Goal: Task Accomplishment & Management: Complete application form

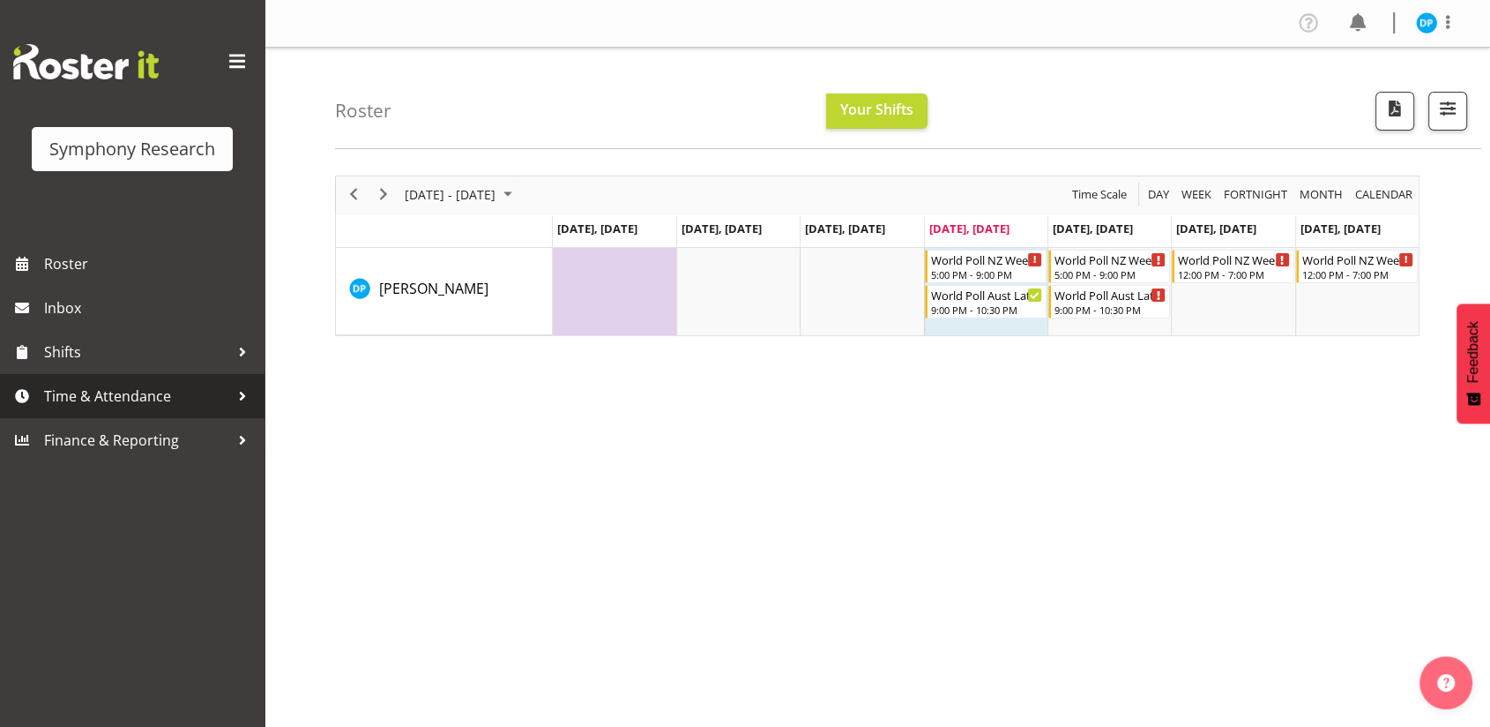
click at [92, 392] on span "Time & Attendance" at bounding box center [136, 396] width 185 height 26
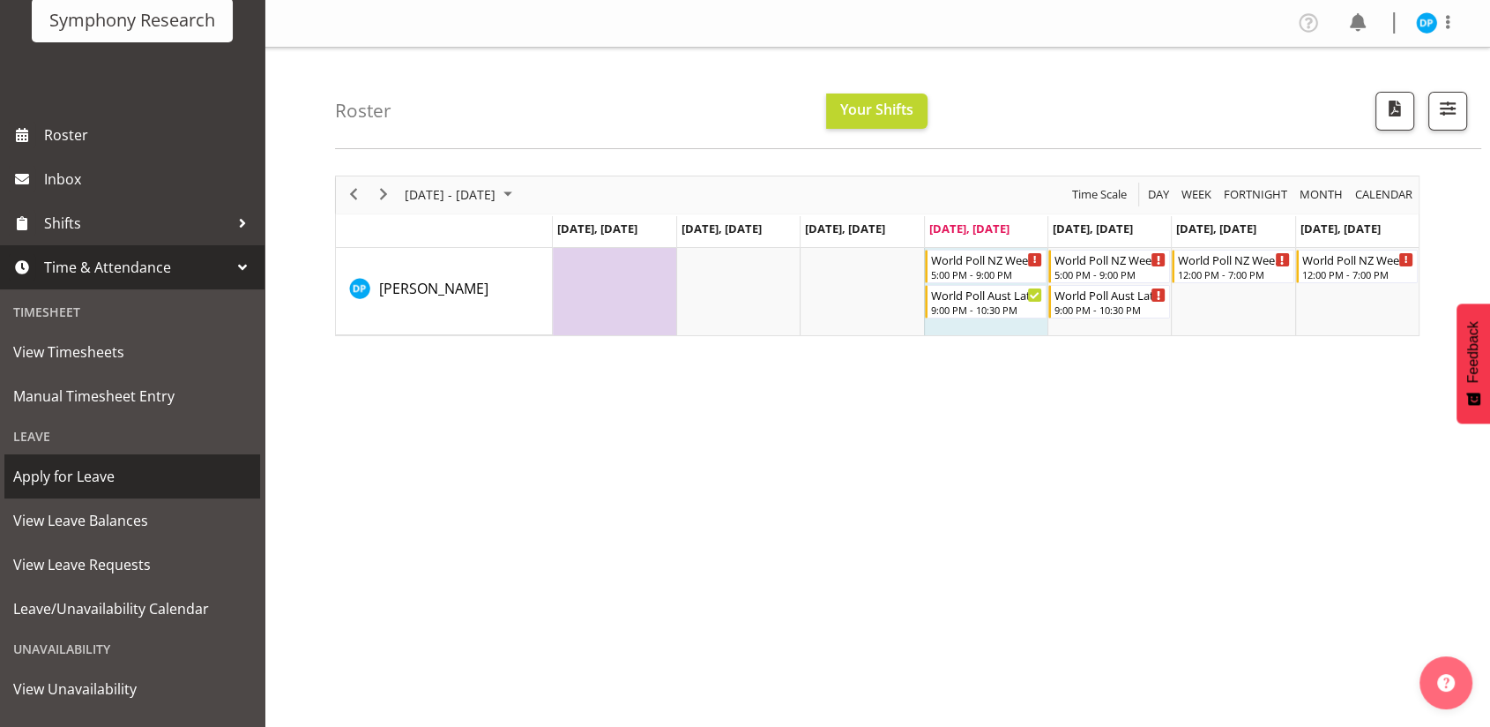
scroll to position [165, 0]
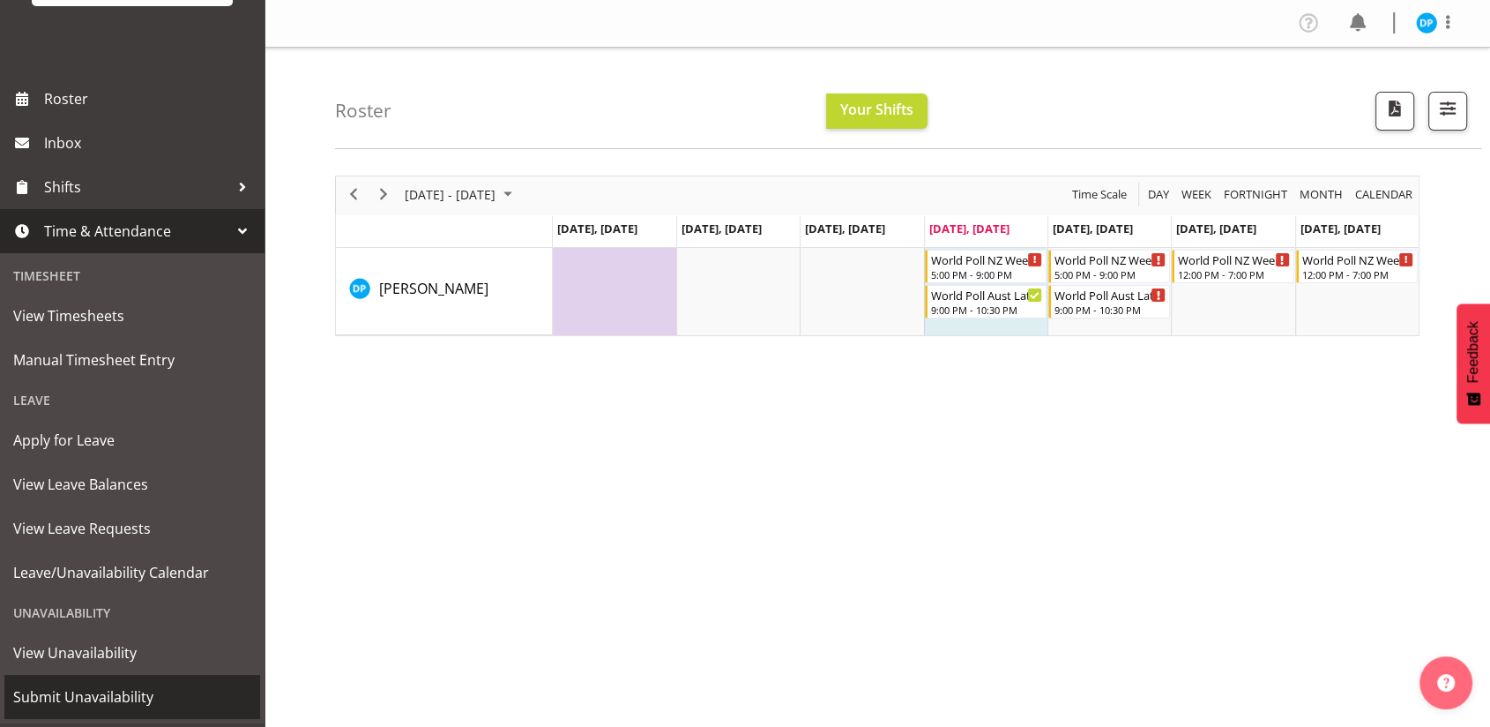
click at [85, 688] on span "Submit Unavailability" at bounding box center [132, 696] width 238 height 26
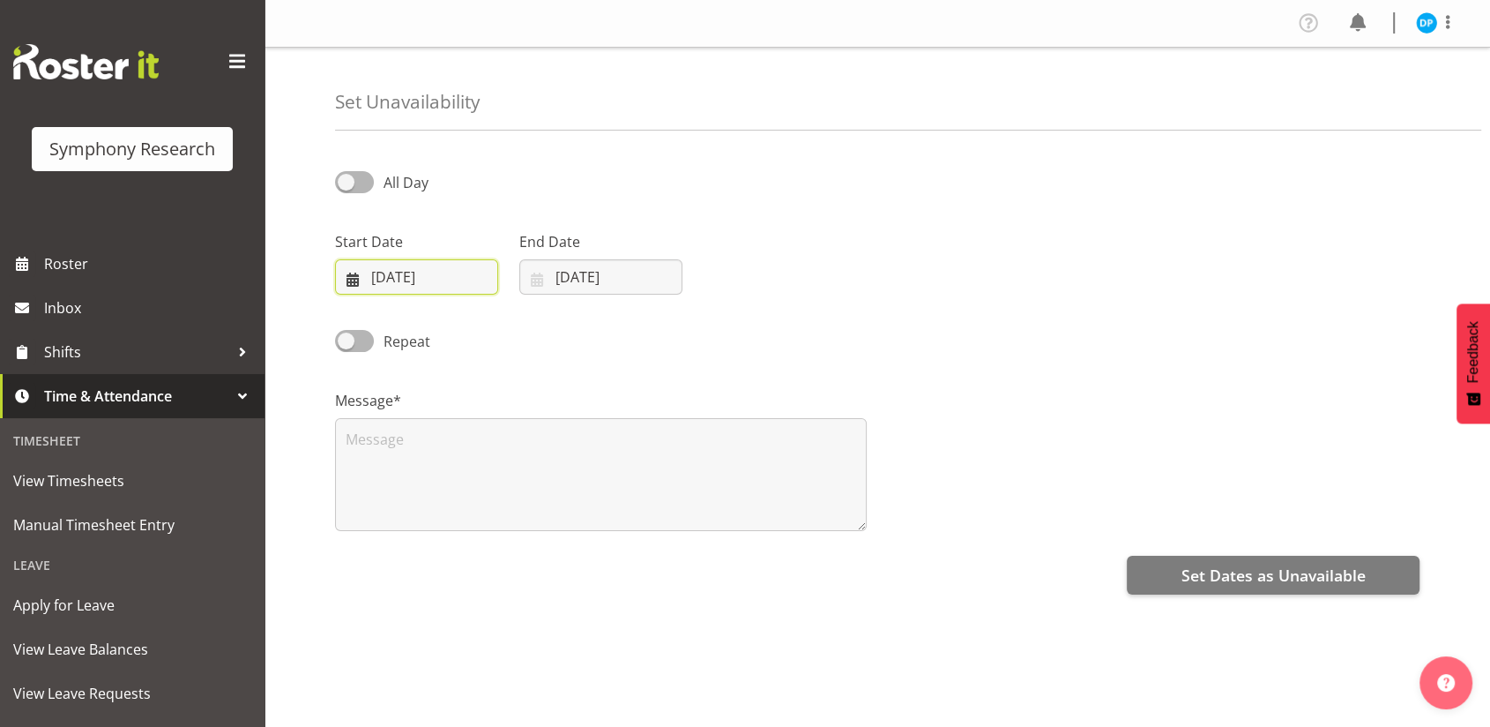
click at [384, 278] on input "[DATE]" at bounding box center [416, 276] width 163 height 35
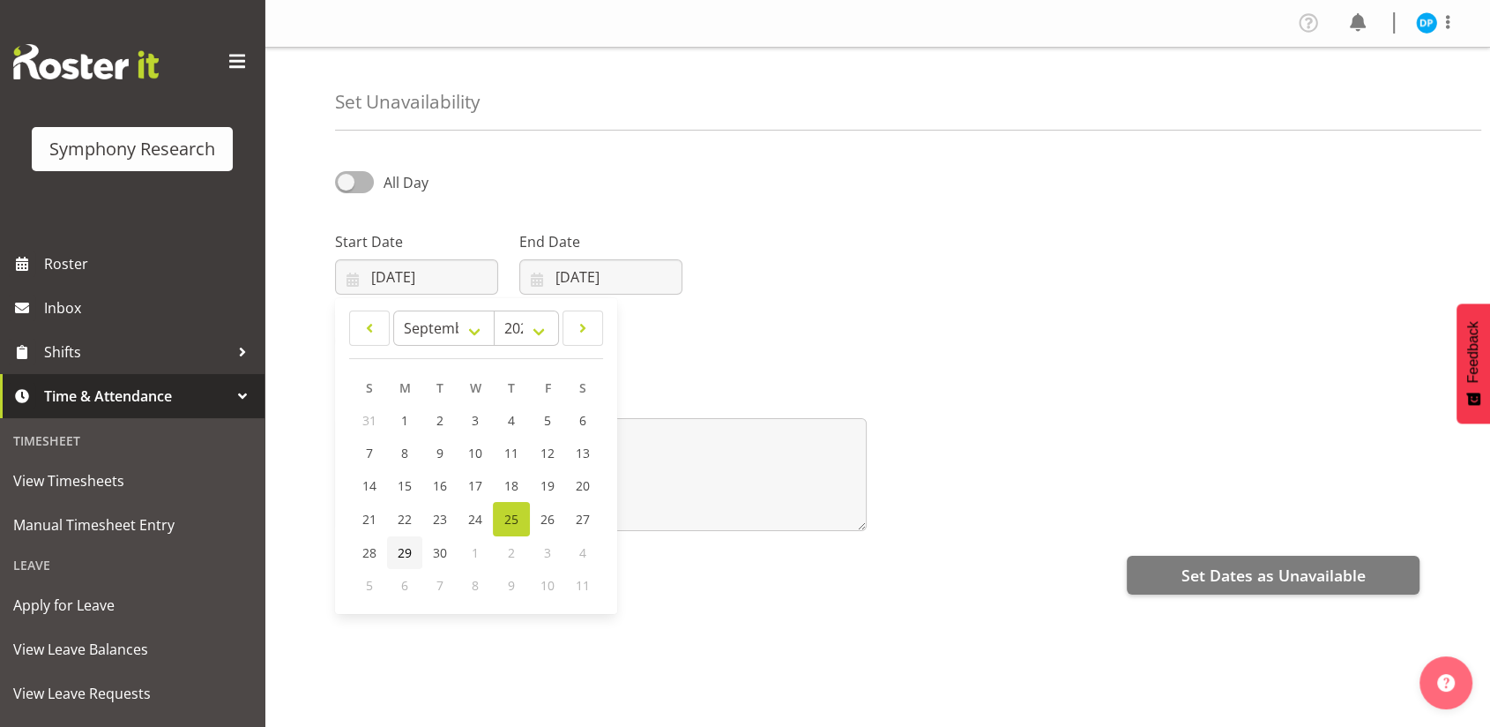
click at [403, 552] on span "29" at bounding box center [405, 552] width 14 height 17
type input "[DATE]"
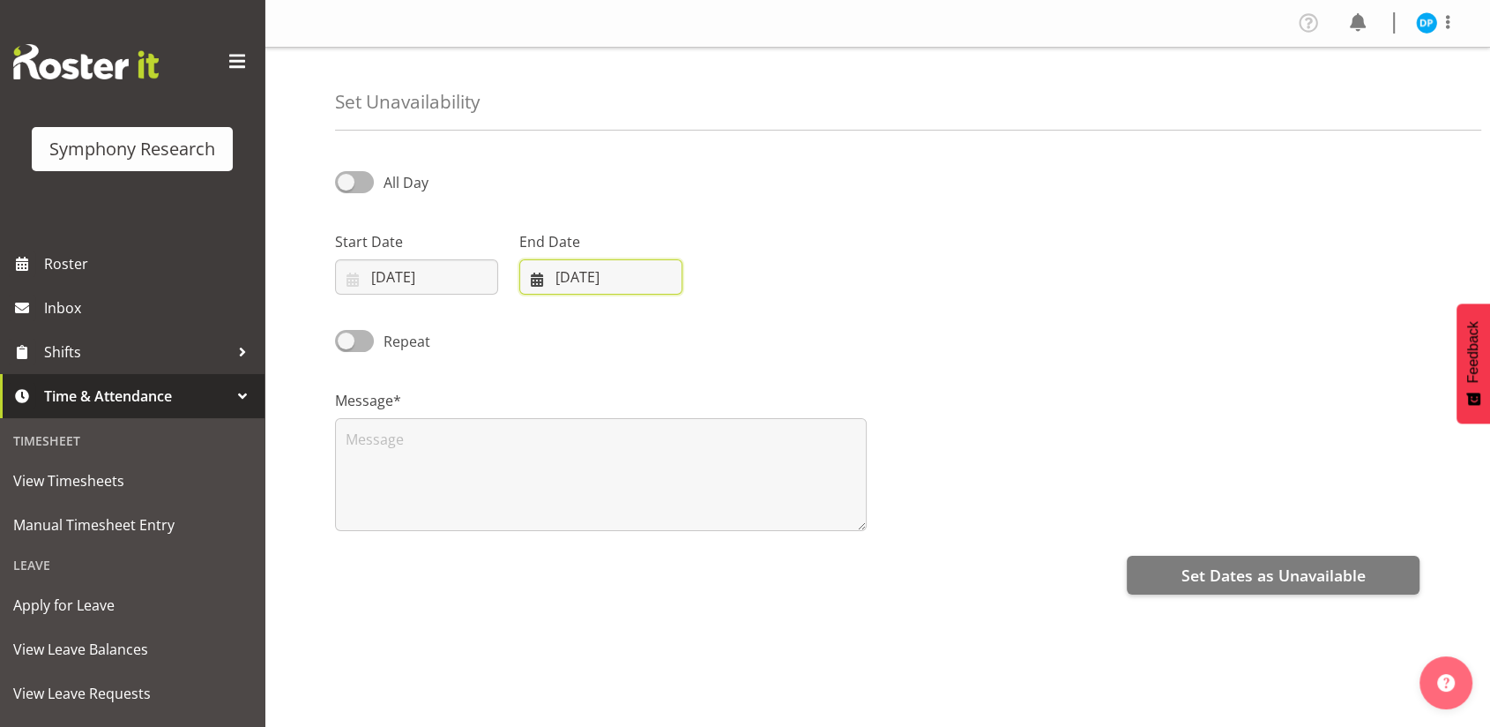
click at [567, 274] on input "25/09/2025" at bounding box center [600, 276] width 163 height 35
click at [698, 551] on span "2" at bounding box center [695, 552] width 7 height 17
click at [693, 554] on span "2" at bounding box center [695, 552] width 7 height 17
click at [635, 326] on select "January February March April May June July August September October November De…" at bounding box center [596, 327] width 121 height 35
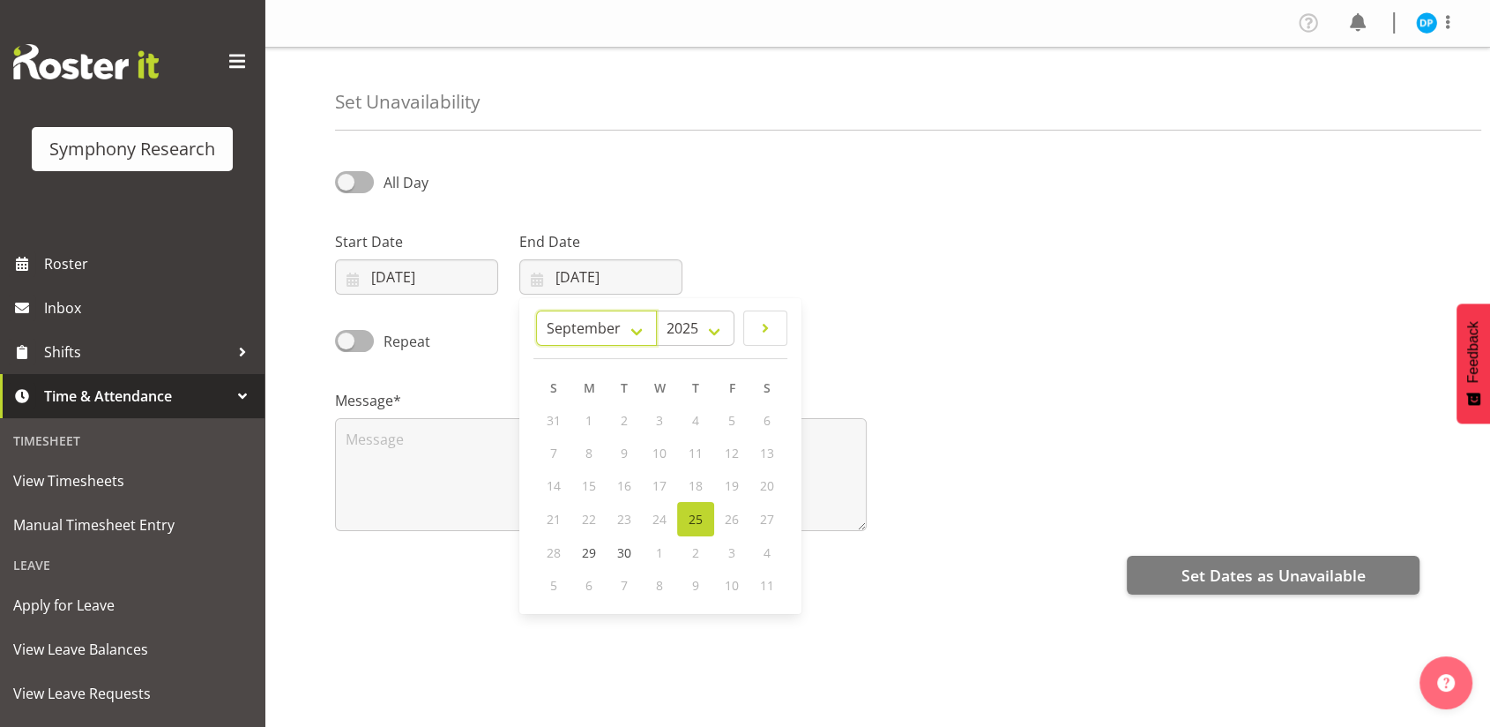
select select "9"
click at [577, 310] on select "January February March April May June July August September October November De…" at bounding box center [596, 327] width 121 height 35
click at [698, 418] on span "2" at bounding box center [695, 420] width 7 height 17
type input "02/10/2025"
click at [347, 175] on span at bounding box center [354, 182] width 39 height 22
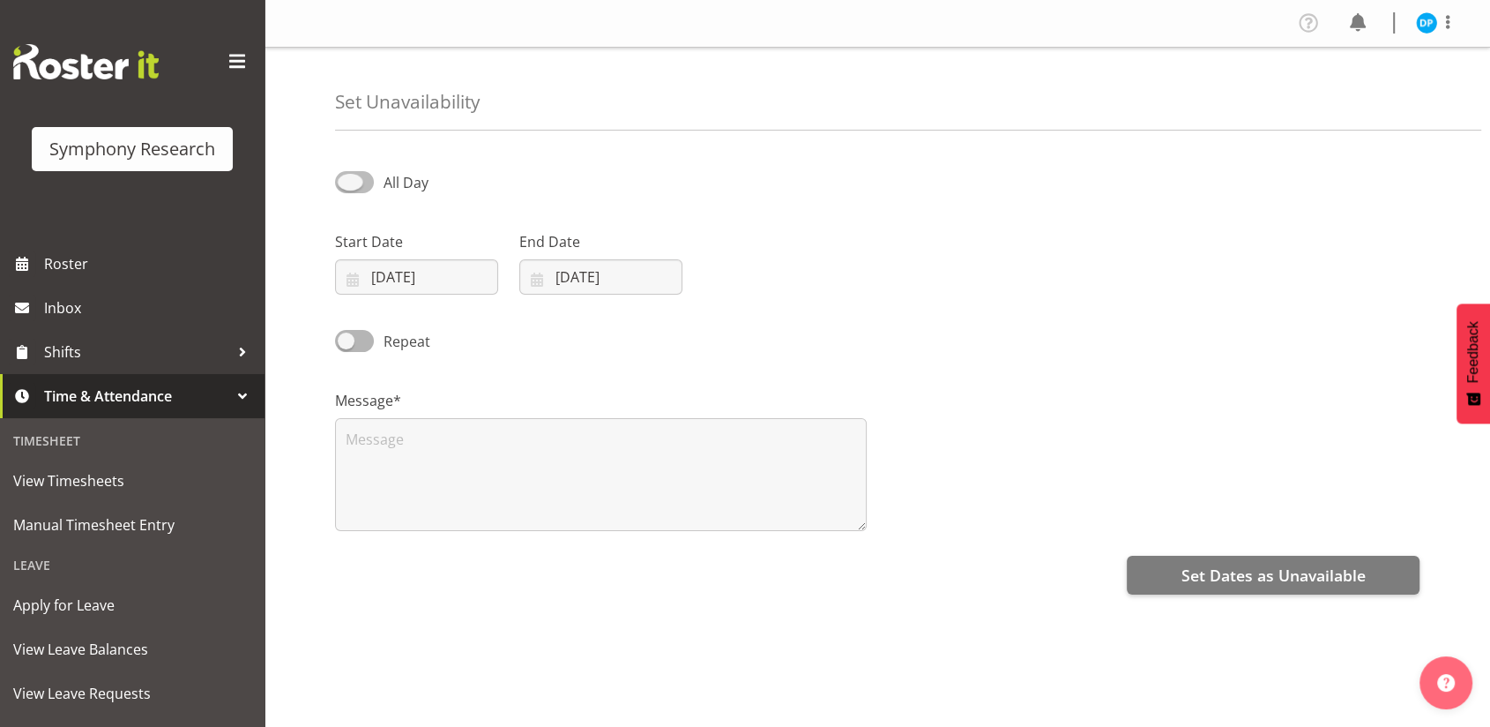
click at [347, 176] on input "All Day" at bounding box center [340, 181] width 11 height 11
checkbox input "true"
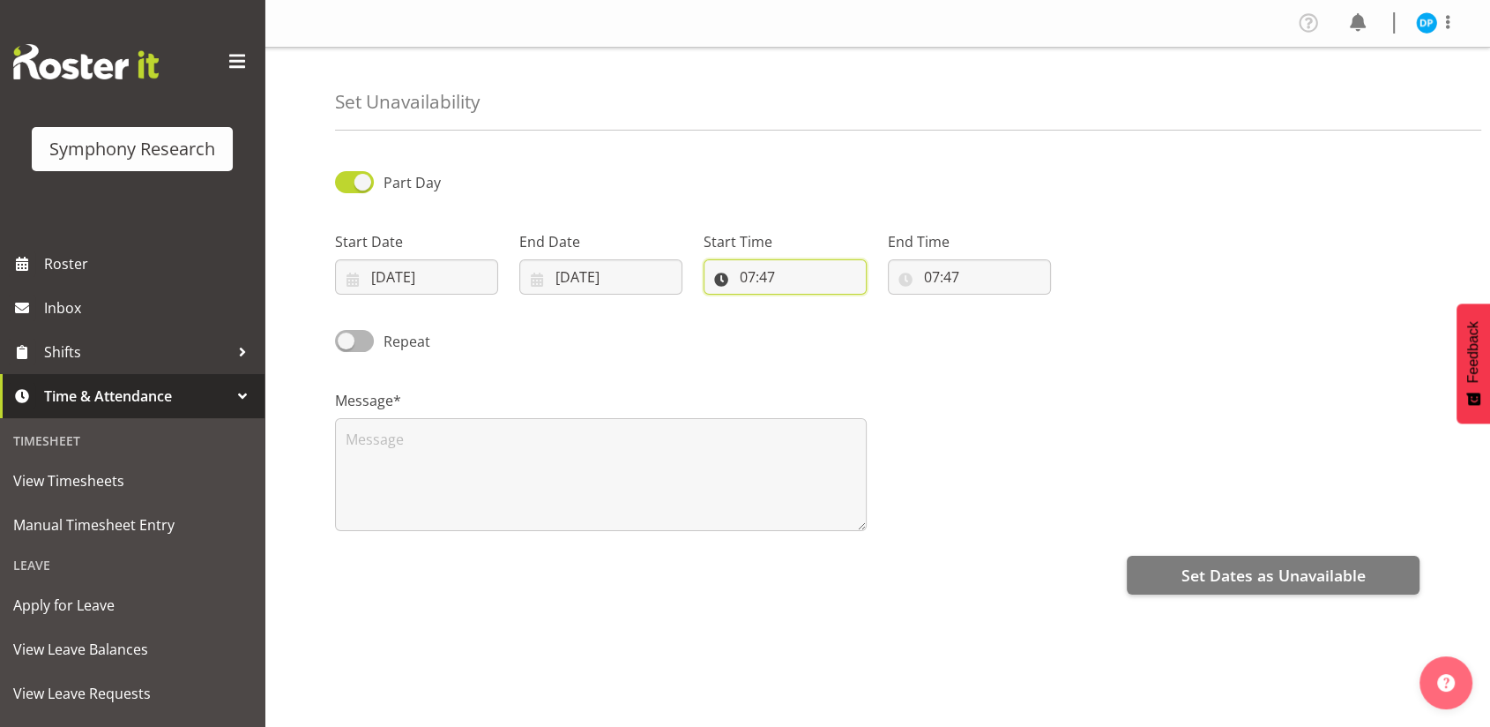
click at [772, 277] on input "07:47" at bounding box center [785, 276] width 163 height 35
click at [868, 322] on select "00 01 02 03 04 05 06 07 08 09 10 11 12 13 14 15 16 17 18 19 20 21 22 23 24 25 2…" at bounding box center [870, 322] width 40 height 35
click at [826, 322] on select "00 01 02 03 04 05 06 07 08 09 10 11 12 13 14 15 16 17 18 19 20 21 22 23" at bounding box center [824, 322] width 40 height 35
select select "9"
click at [804, 305] on select "00 01 02 03 04 05 06 07 08 09 10 11 12 13 14 15 16 17 18 19 20 21 22 23" at bounding box center [824, 322] width 40 height 35
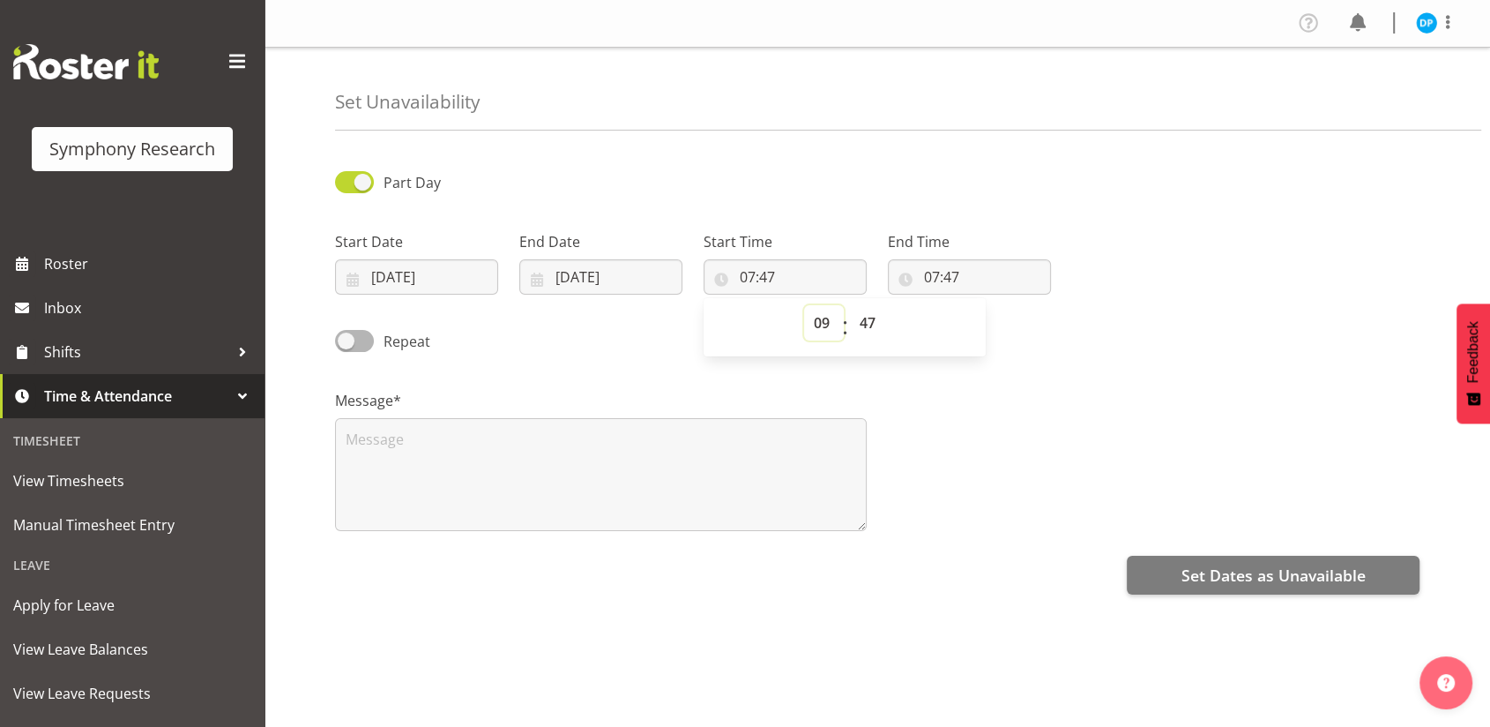
type input "09:47"
click at [770, 279] on input "09:47" at bounding box center [785, 276] width 163 height 35
click at [861, 315] on select "00 01 02 03 04 05 06 07 08 09 10 11 12 13 14 15 16 17 18 19 20 21 22 23 24 25 2…" at bounding box center [870, 322] width 40 height 35
select select "0"
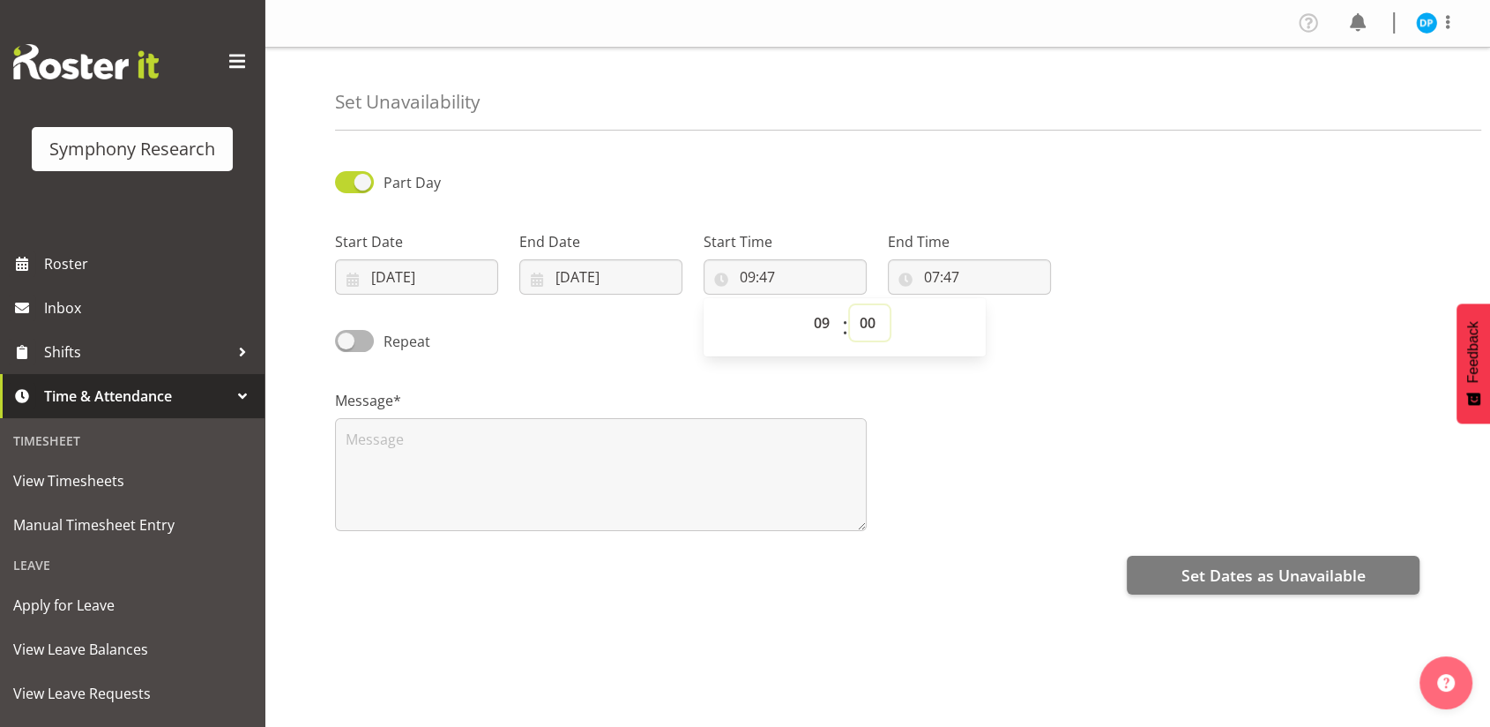
click at [850, 305] on select "00 01 02 03 04 05 06 07 08 09 10 11 12 13 14 15 16 17 18 19 20 21 22 23 24 25 2…" at bounding box center [870, 322] width 40 height 35
type input "09:00"
click at [936, 274] on input "07:47" at bounding box center [969, 276] width 163 height 35
click at [1002, 322] on select "00 01 02 03 04 05 06 07 08 09 10 11 12 13 14 15 16 17 18 19 20 21 22 23" at bounding box center [1009, 322] width 40 height 35
select select "14"
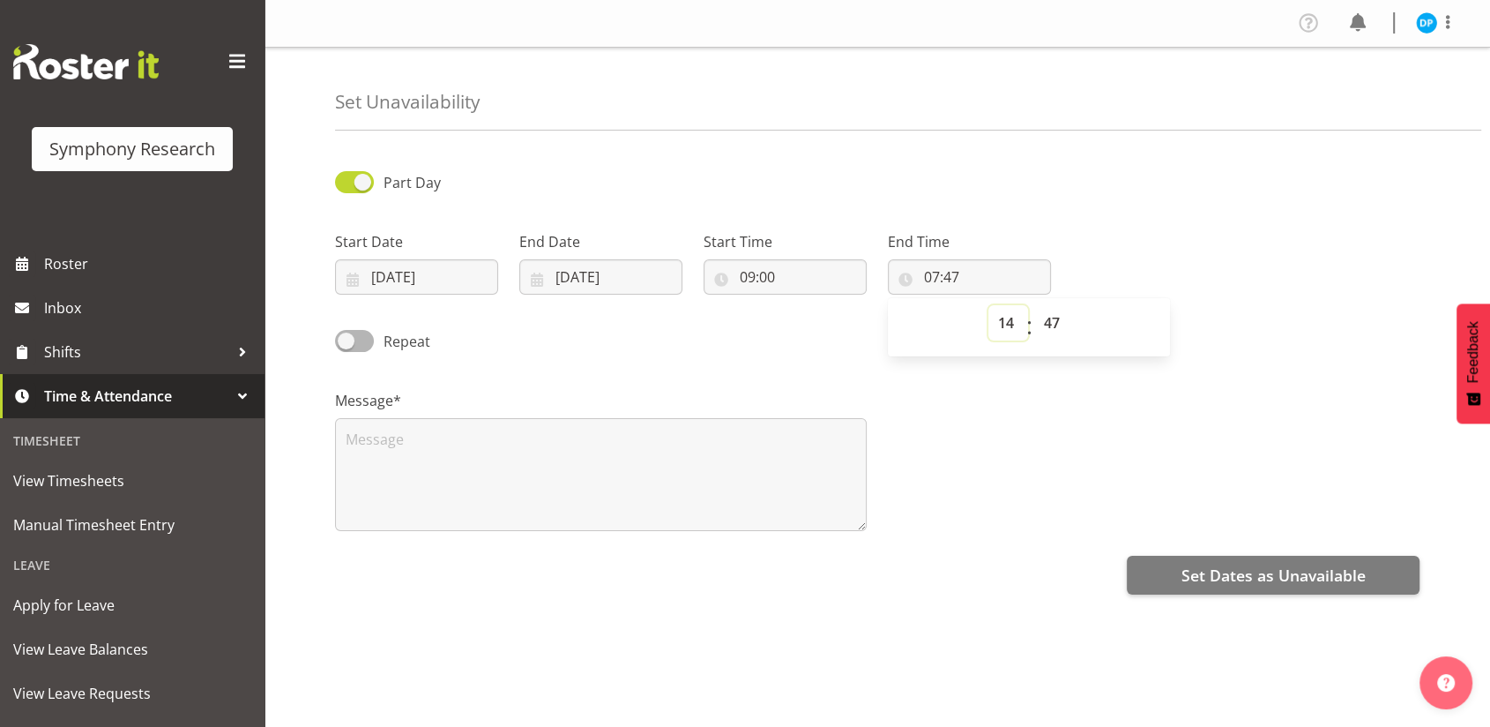
click at [989, 305] on select "00 01 02 03 04 05 06 07 08 09 10 11 12 13 14 15 16 17 18 19 20 21 22 23" at bounding box center [1009, 322] width 40 height 35
type input "14:47"
click at [952, 274] on input "14:47" at bounding box center [969, 276] width 163 height 35
click at [952, 273] on input "14:47" at bounding box center [969, 276] width 163 height 35
click at [1057, 319] on select "00 01 02 03 04 05 06 07 08 09 10 11 12 13 14 15 16 17 18 19 20 21 22 23 24 25 2…" at bounding box center [1054, 322] width 40 height 35
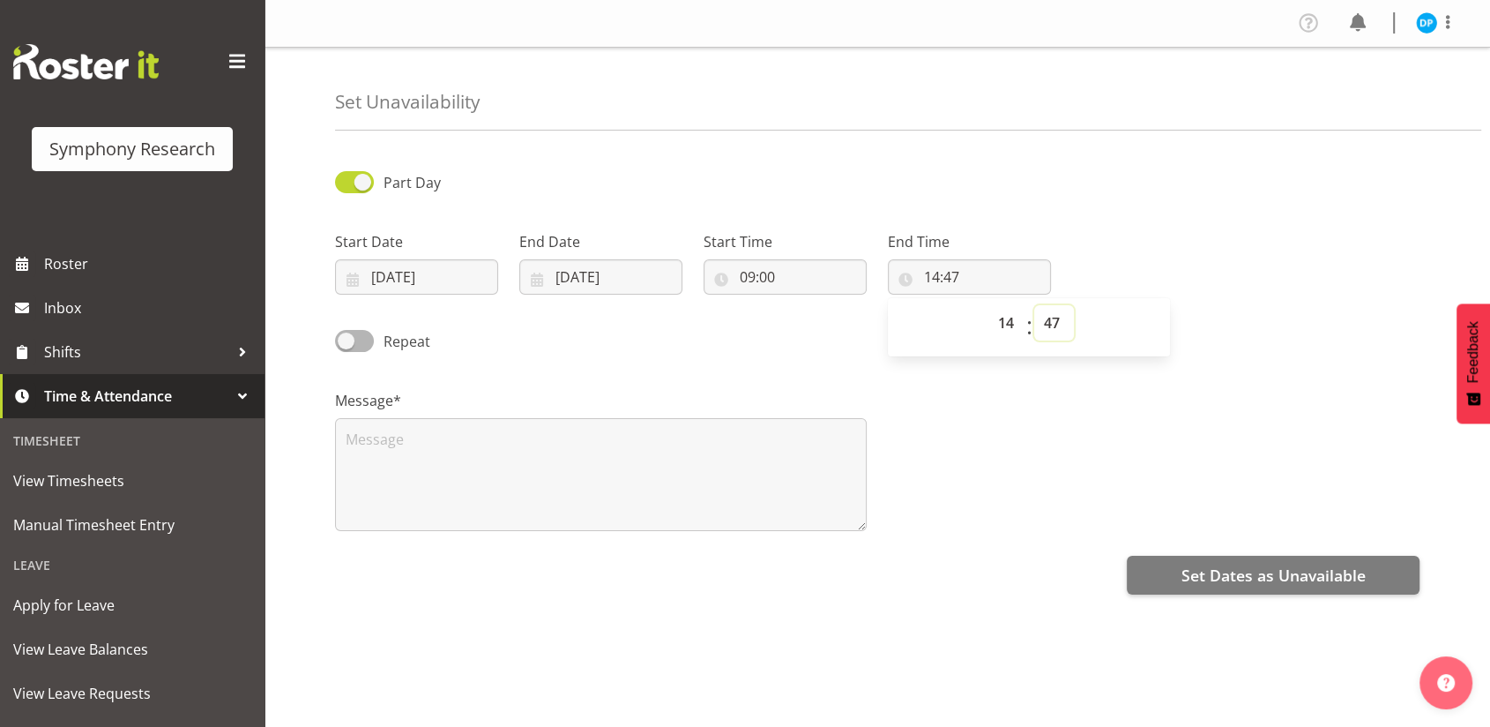
select select "0"
click at [1034, 305] on select "00 01 02 03 04 05 06 07 08 09 10 11 12 13 14 15 16 17 18 19 20 21 22 23 24 25 2…" at bounding box center [1054, 322] width 40 height 35
type input "14:00"
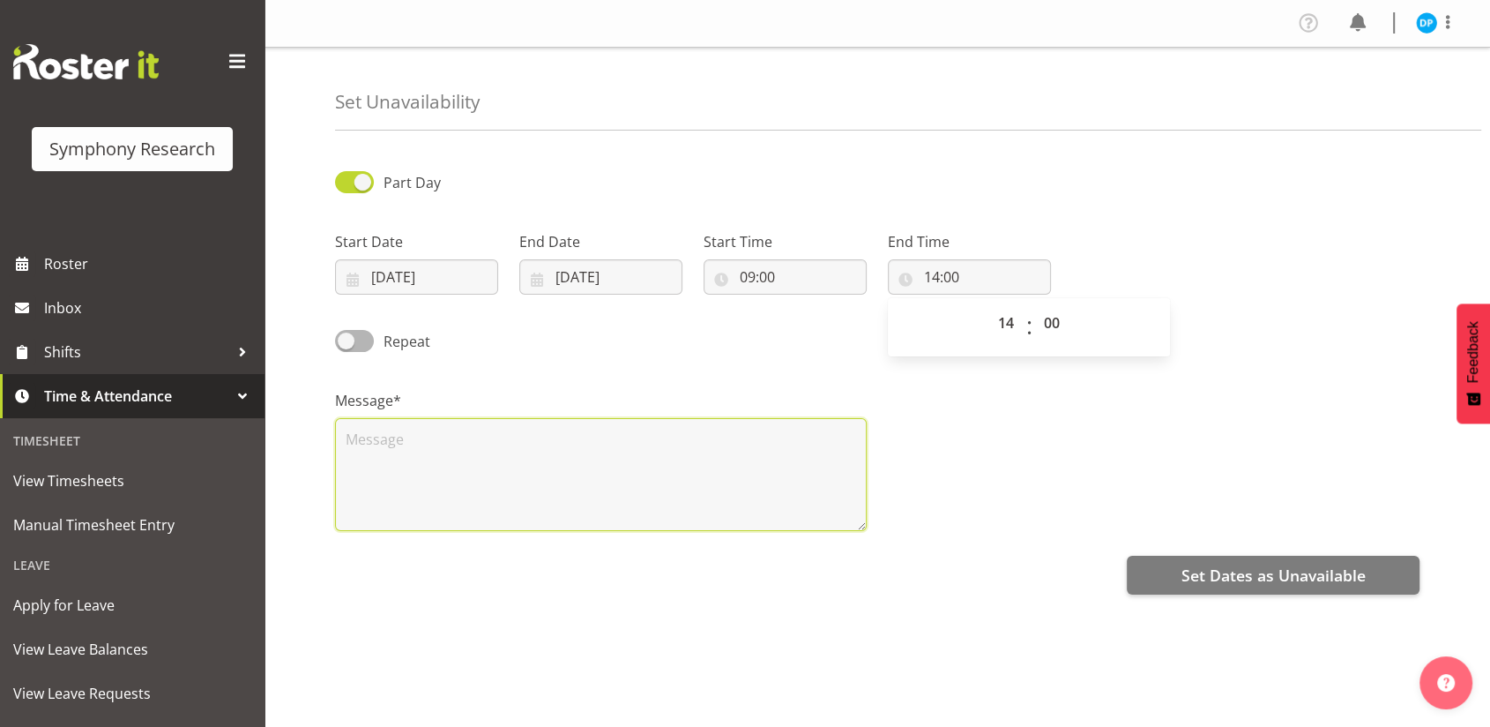
click at [359, 453] on textarea at bounding box center [601, 474] width 532 height 113
type textarea "unavailable"
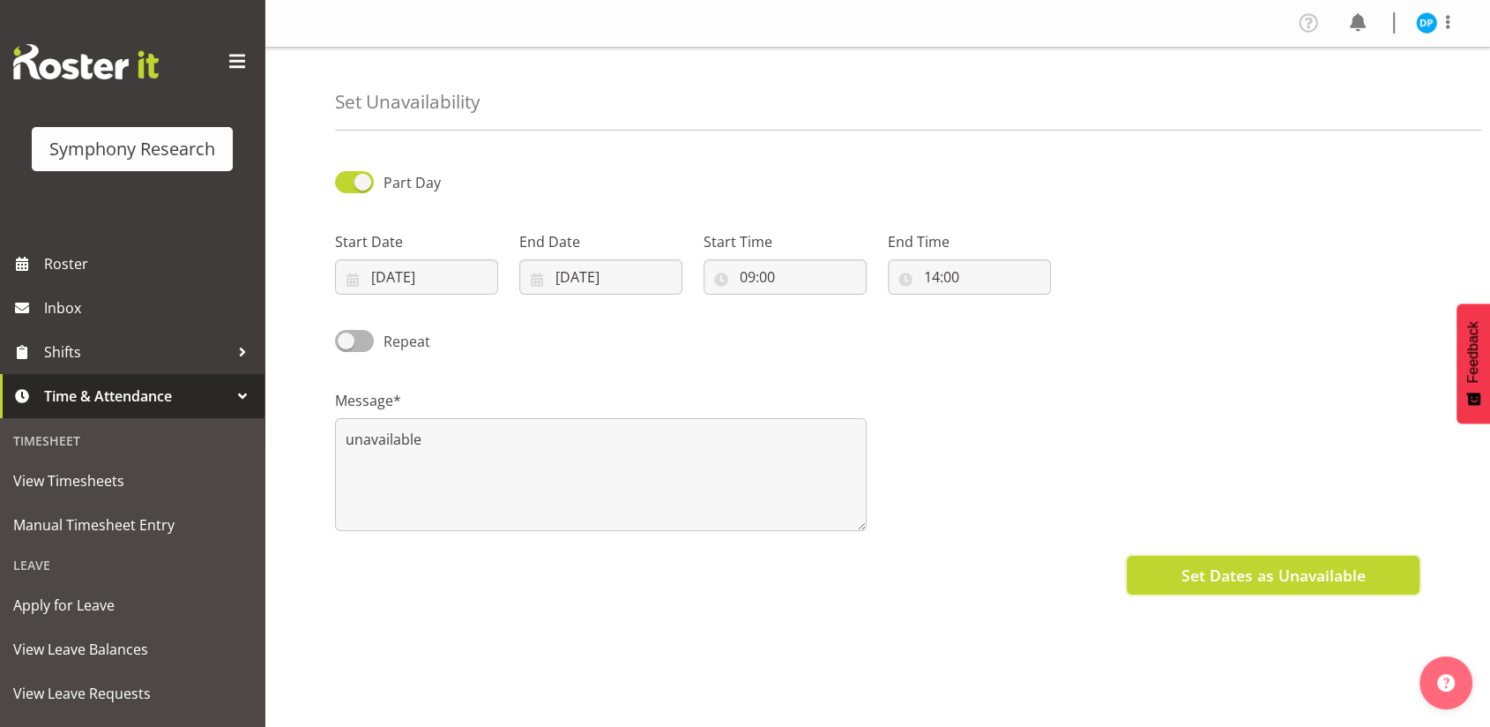
click at [1150, 566] on button "Set Dates as Unavailable" at bounding box center [1273, 575] width 293 height 39
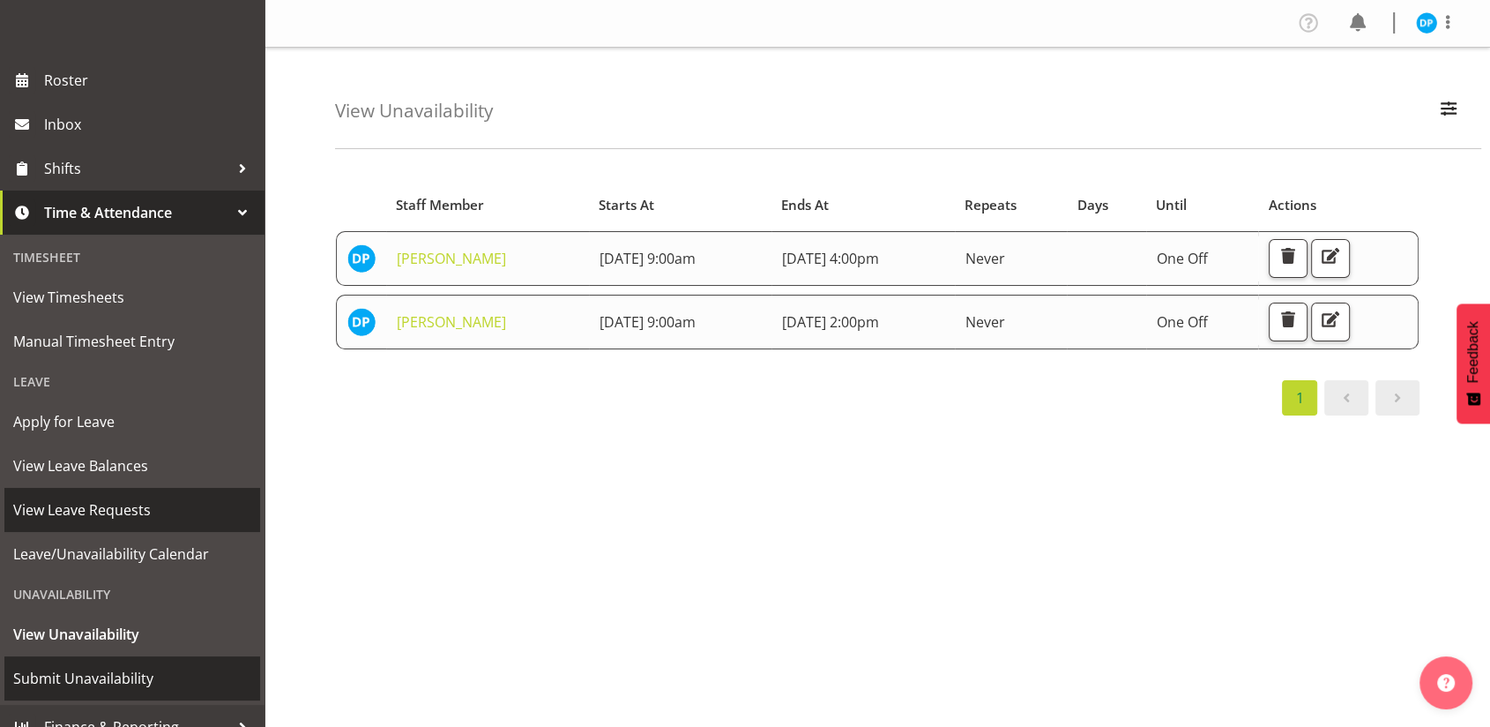
scroll to position [183, 0]
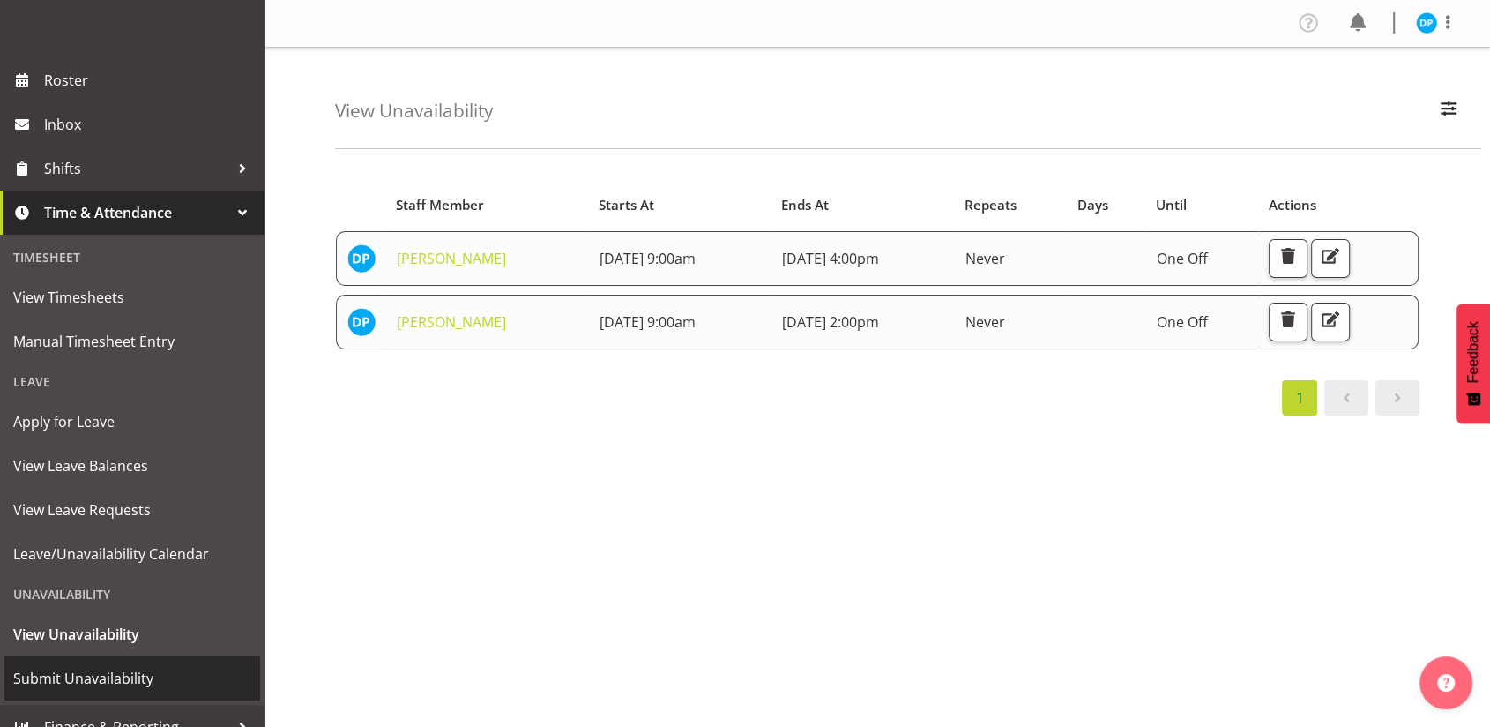
click at [80, 672] on span "Submit Unavailability" at bounding box center [132, 678] width 238 height 26
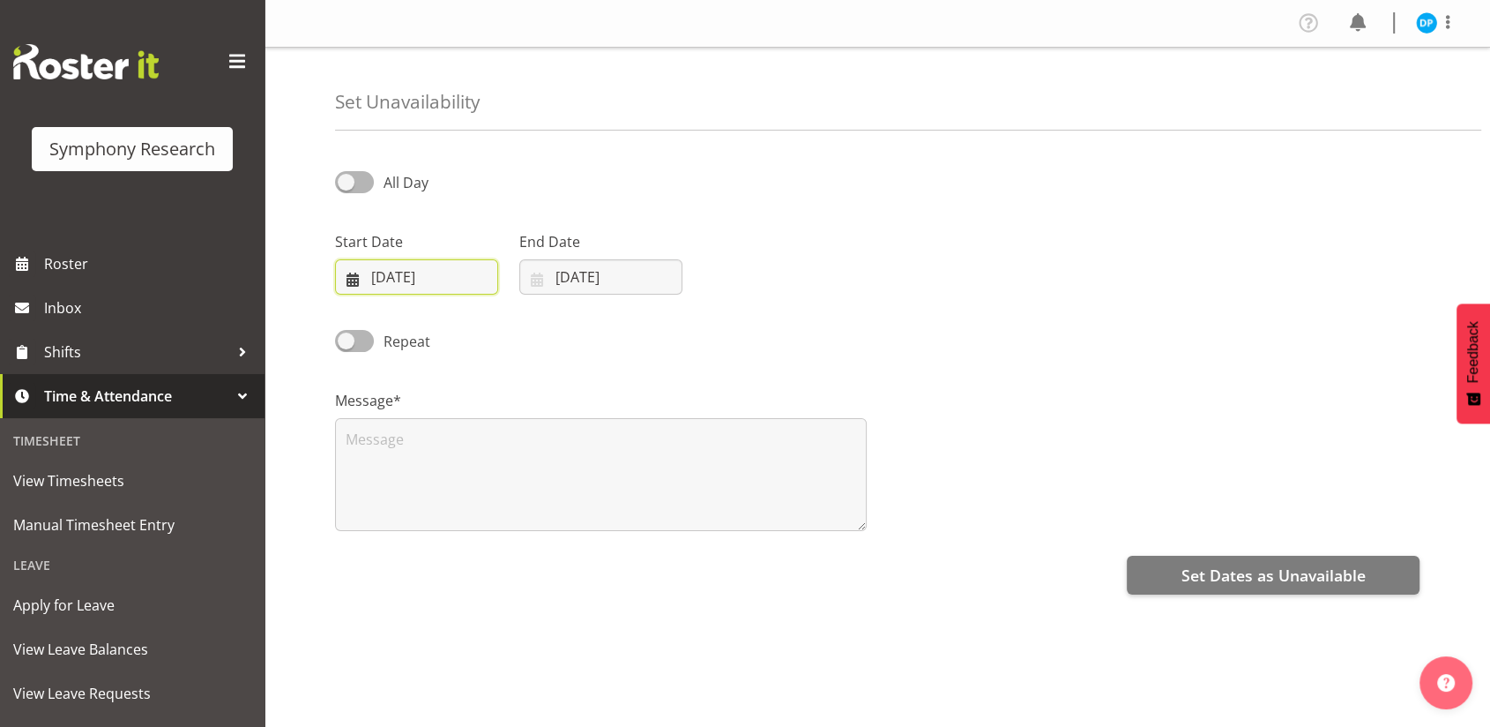
click at [405, 277] on input "25/09/2025" at bounding box center [416, 276] width 163 height 35
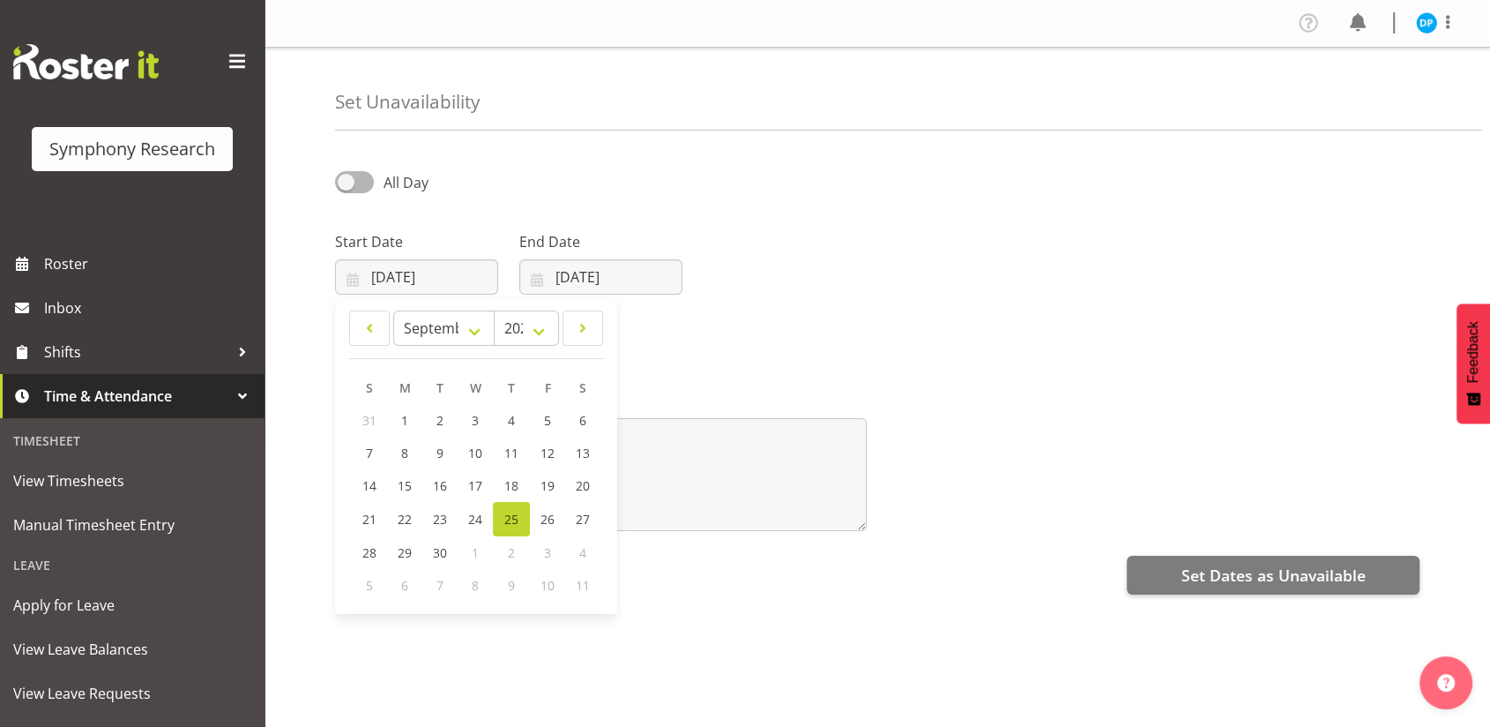
click at [367, 580] on span "5" at bounding box center [369, 585] width 7 height 17
click at [431, 317] on select "January February March April May June July August September October November De…" at bounding box center [443, 327] width 101 height 35
select select "9"
click at [393, 310] on select "January February March April May June July August September October November De…" at bounding box center [443, 327] width 101 height 35
click at [372, 444] on span "5" at bounding box center [370, 452] width 7 height 17
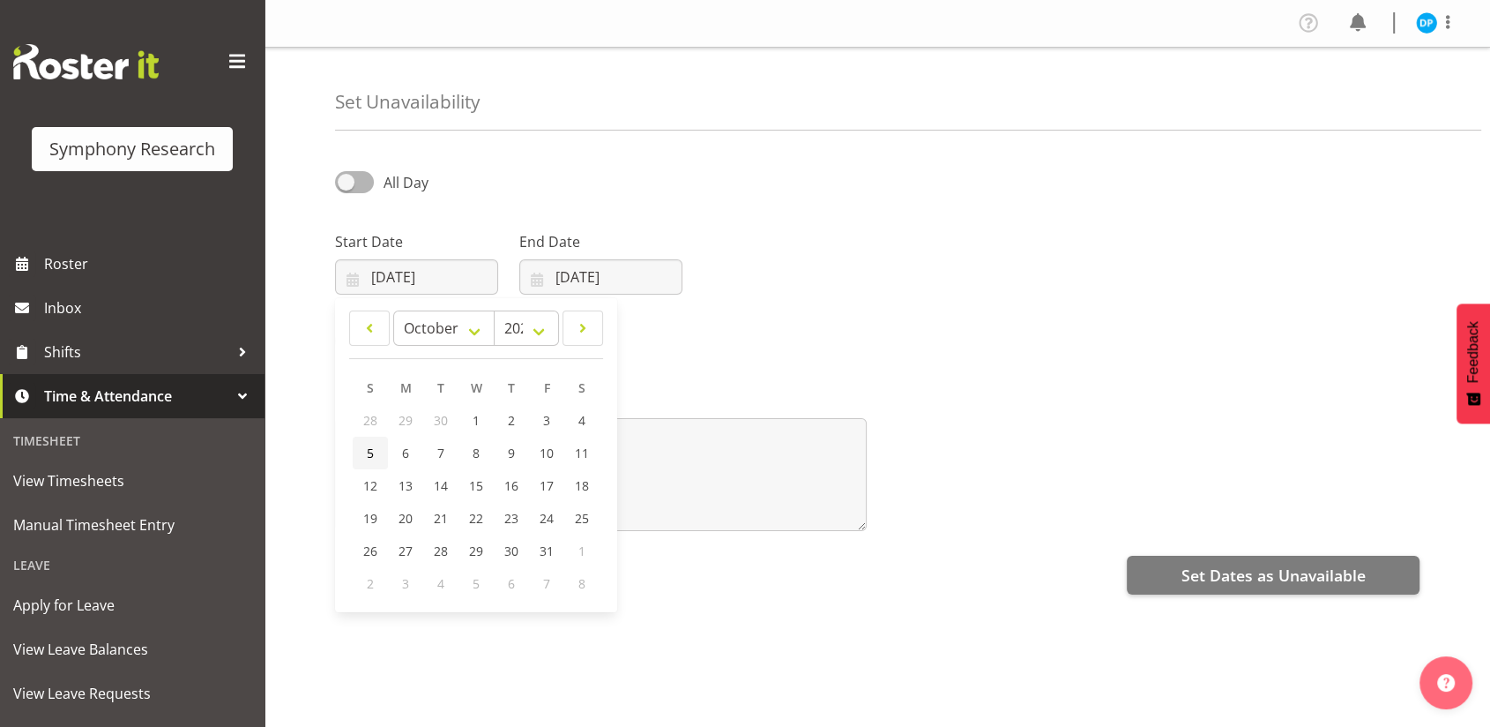
type input "05/10/2025"
click at [546, 280] on input "[DATE]" at bounding box center [600, 276] width 163 height 35
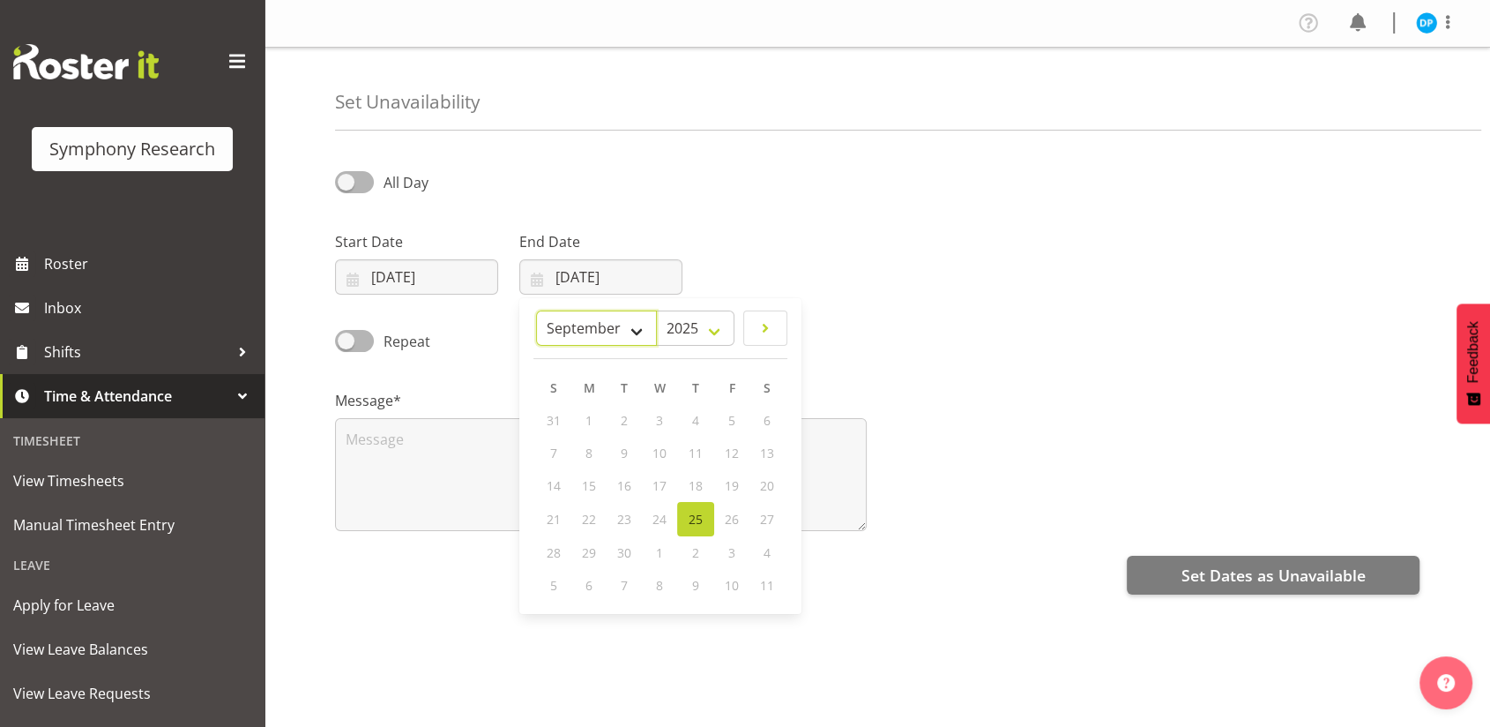
click at [646, 322] on select "January February March April May June July August September October November De…" at bounding box center [596, 327] width 121 height 35
select select "9"
click at [536, 310] on select "January February March April May June July August September October November De…" at bounding box center [596, 327] width 121 height 35
click at [556, 454] on span "5" at bounding box center [554, 452] width 7 height 17
type input "05/10/2025"
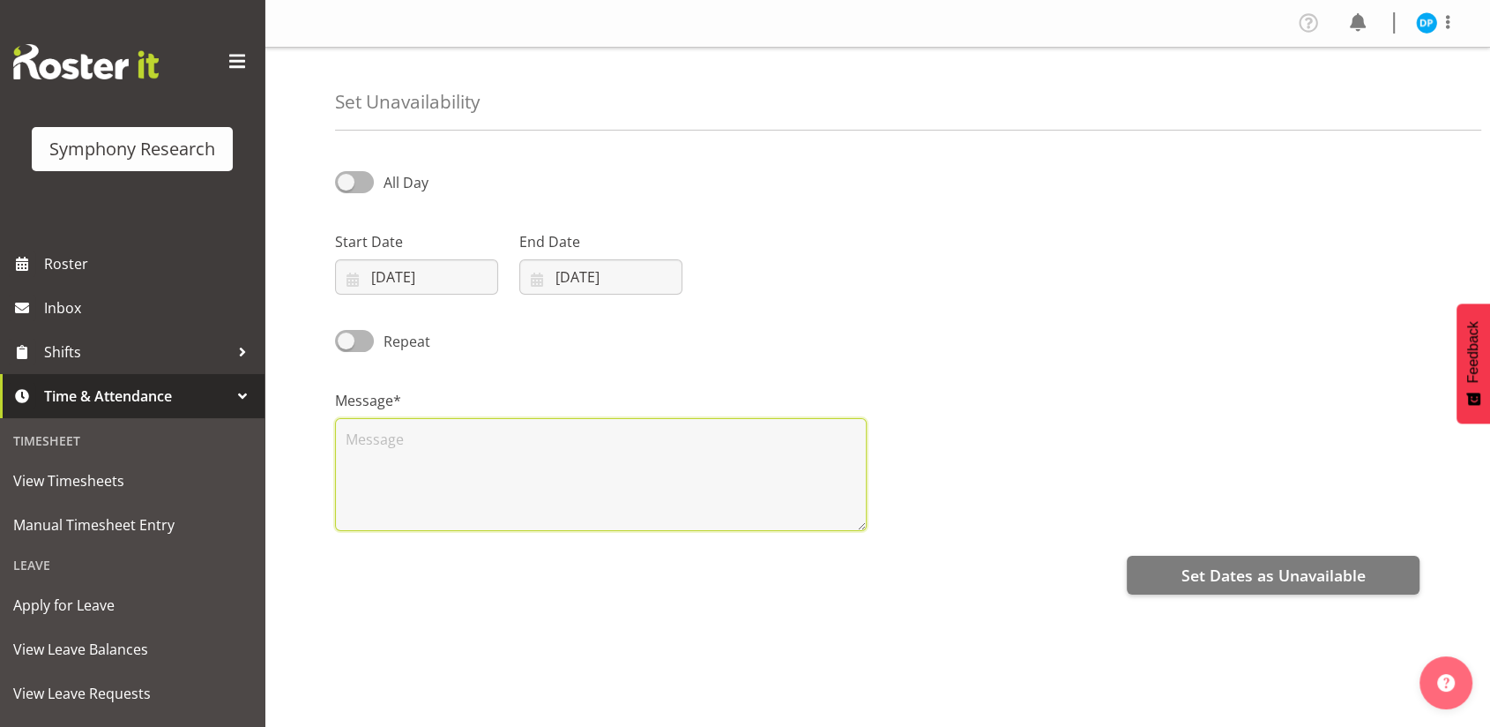
click at [350, 446] on textarea at bounding box center [601, 474] width 532 height 113
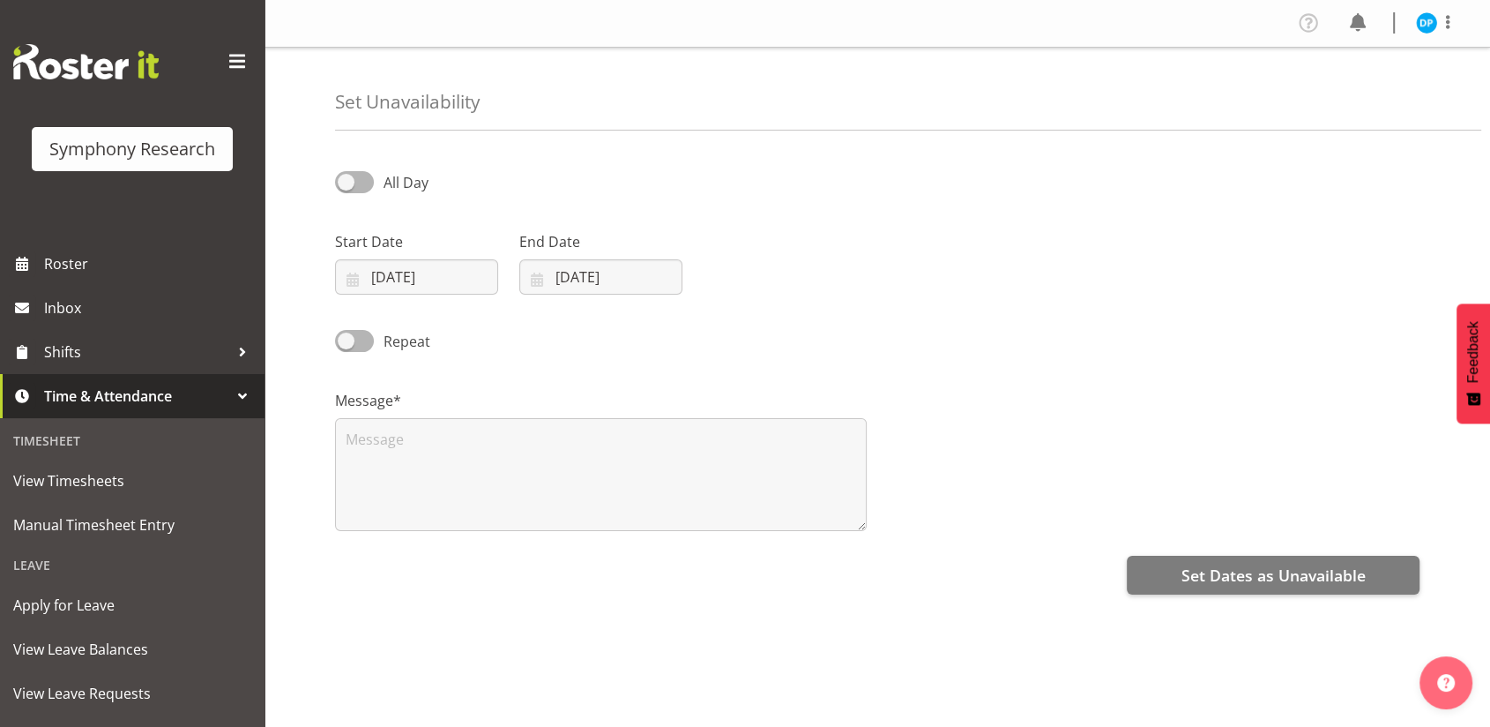
click at [354, 168] on div "All Day" at bounding box center [463, 176] width 277 height 60
click at [354, 175] on span at bounding box center [354, 182] width 39 height 22
click at [347, 176] on input "All Day" at bounding box center [340, 181] width 11 height 11
click at [354, 175] on span at bounding box center [354, 182] width 39 height 22
click at [347, 176] on input "Part Day" at bounding box center [340, 181] width 11 height 11
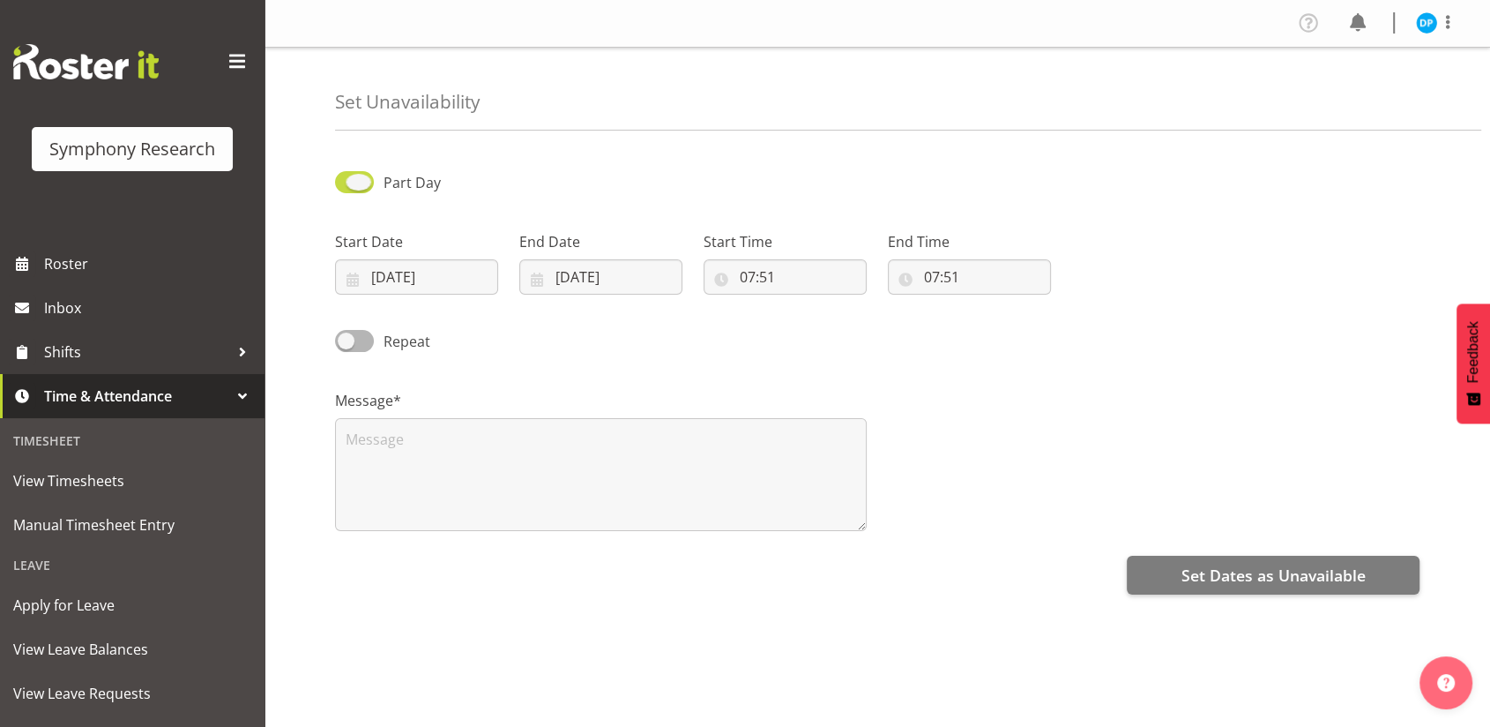
checkbox input "false"
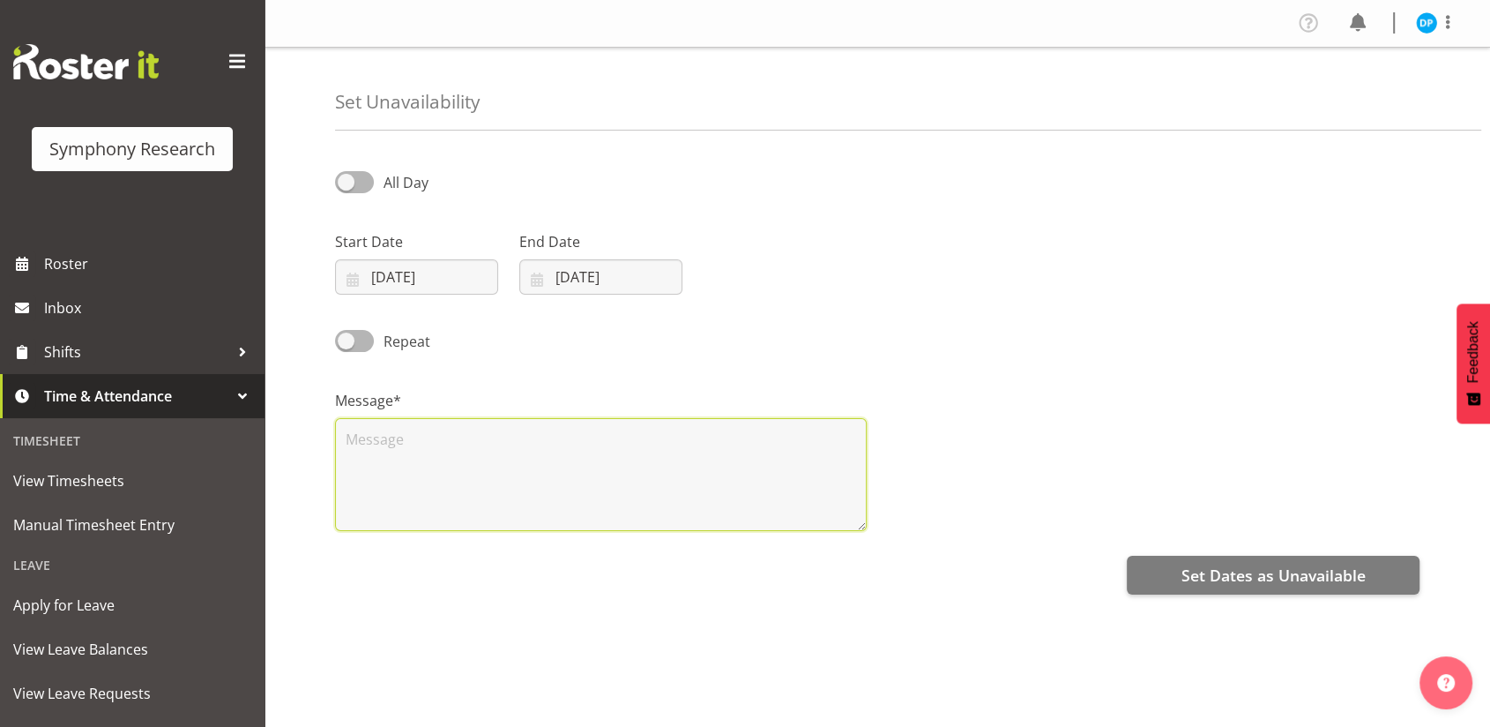
click at [369, 449] on textarea at bounding box center [601, 474] width 532 height 113
type textarea "unavailable"
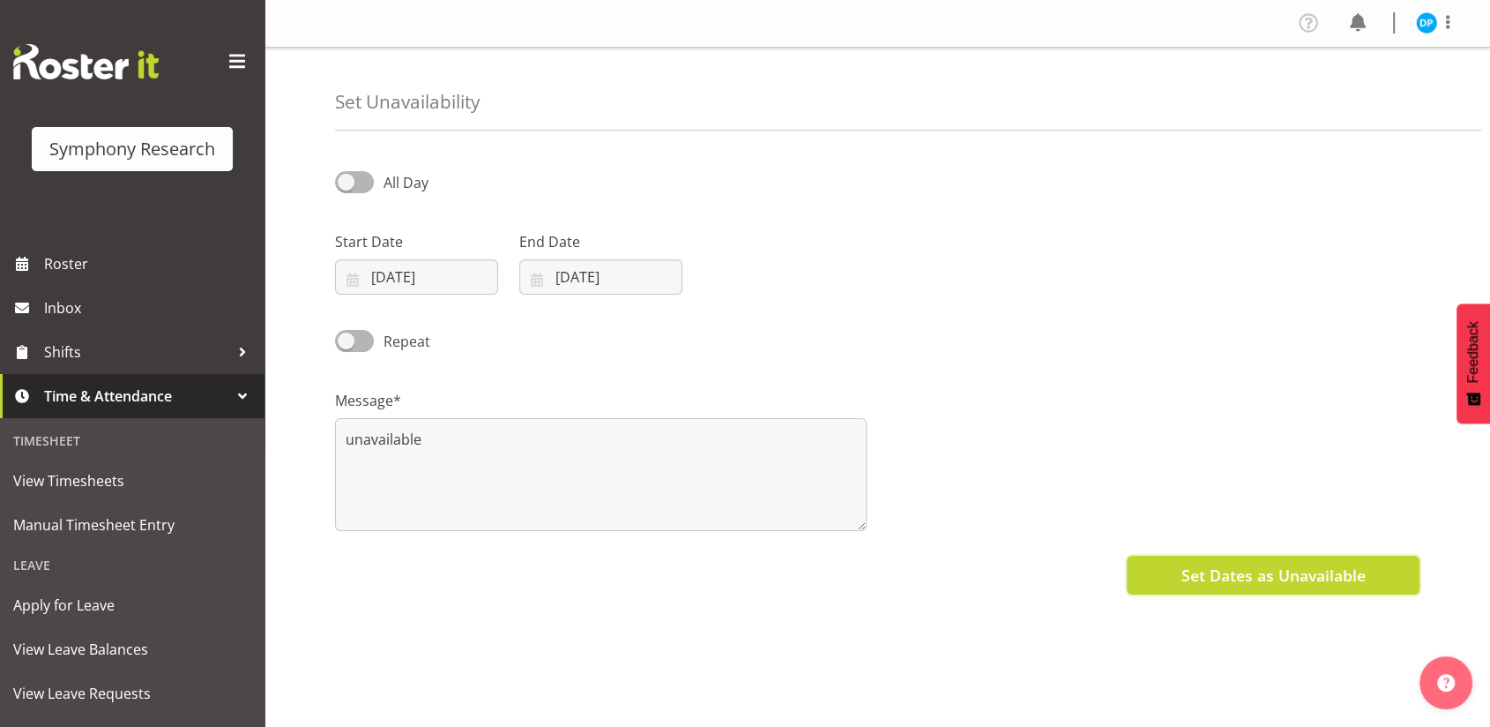
click at [1222, 580] on span "Set Dates as Unavailable" at bounding box center [1273, 574] width 184 height 23
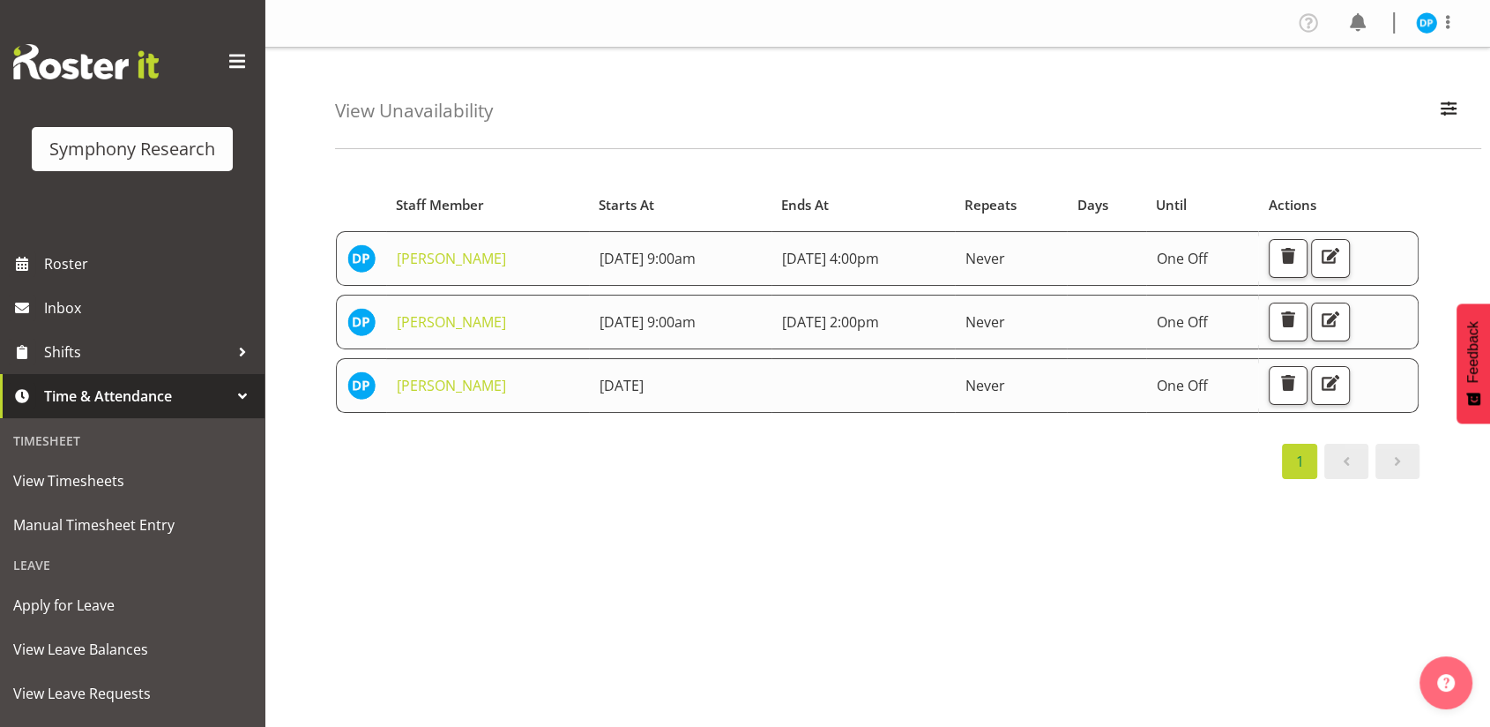
click at [1124, 93] on div "View Unavailability Search Search for a particular employee Showing current una…" at bounding box center [908, 98] width 1146 height 101
